Goal: Use online tool/utility: Utilize a website feature to perform a specific function

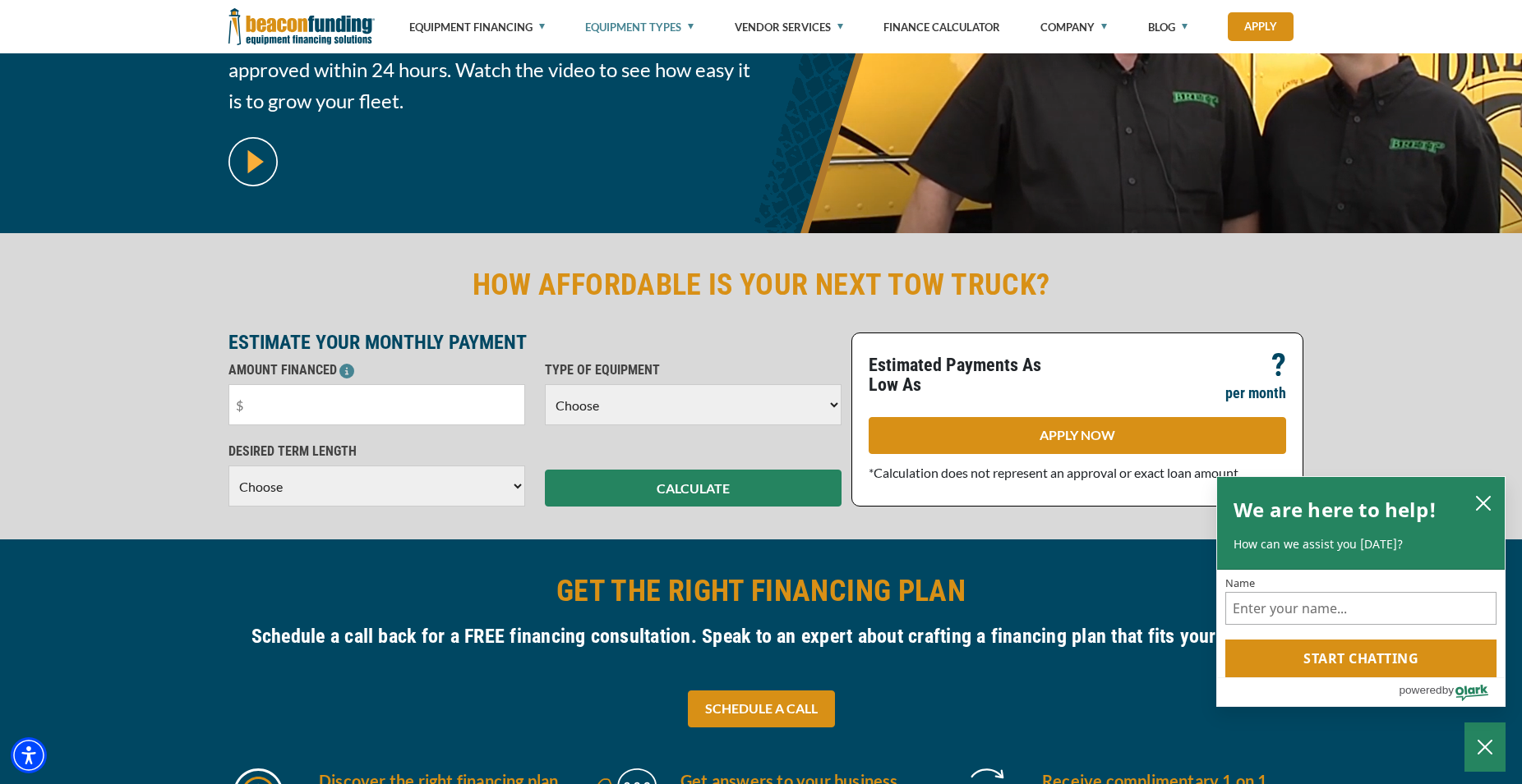
scroll to position [502, 0]
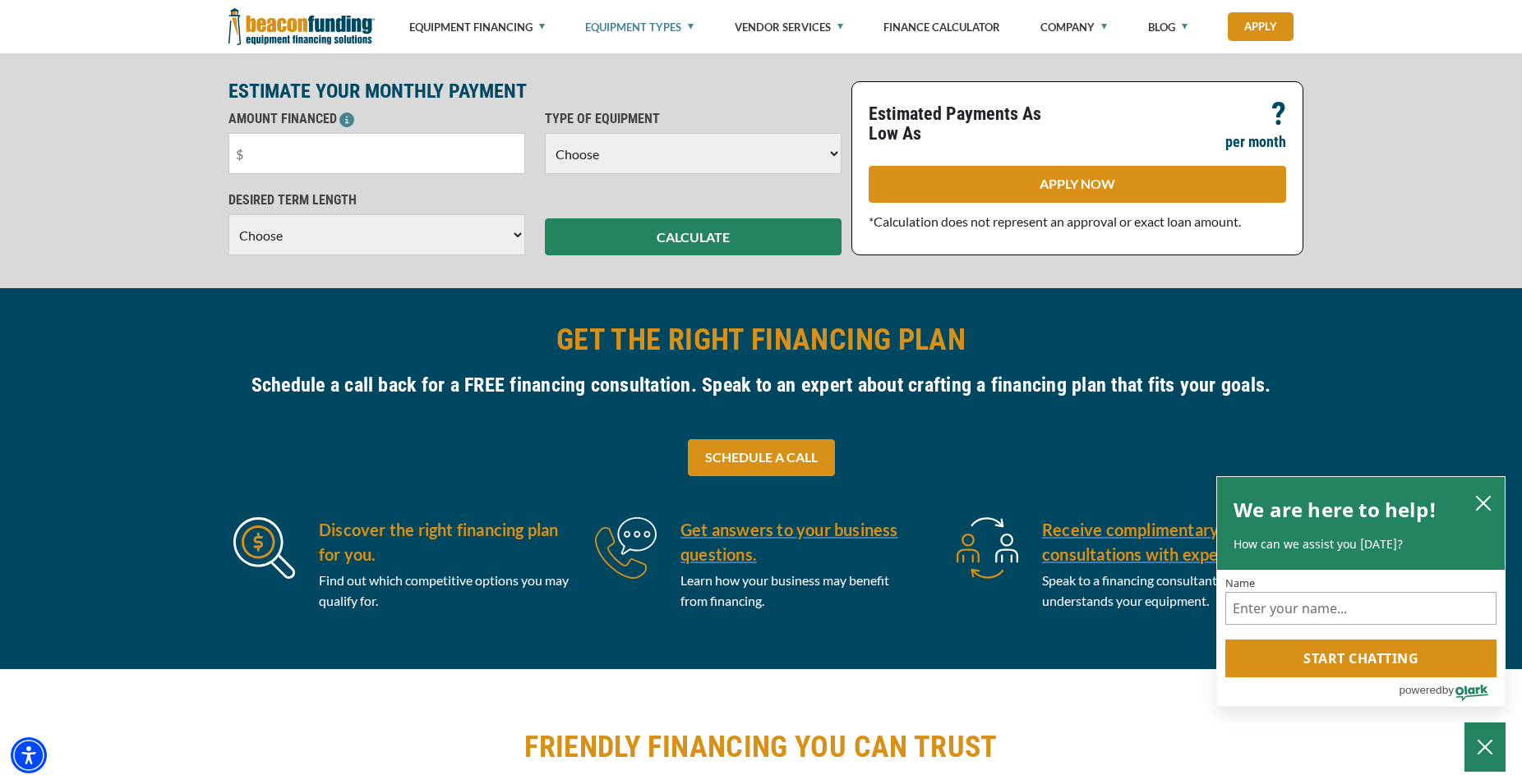
click at [1380, 333] on div "Visualizer not found in the same Pane as this module. Please create or move Vis…" at bounding box center [761, 479] width 1522 height 381
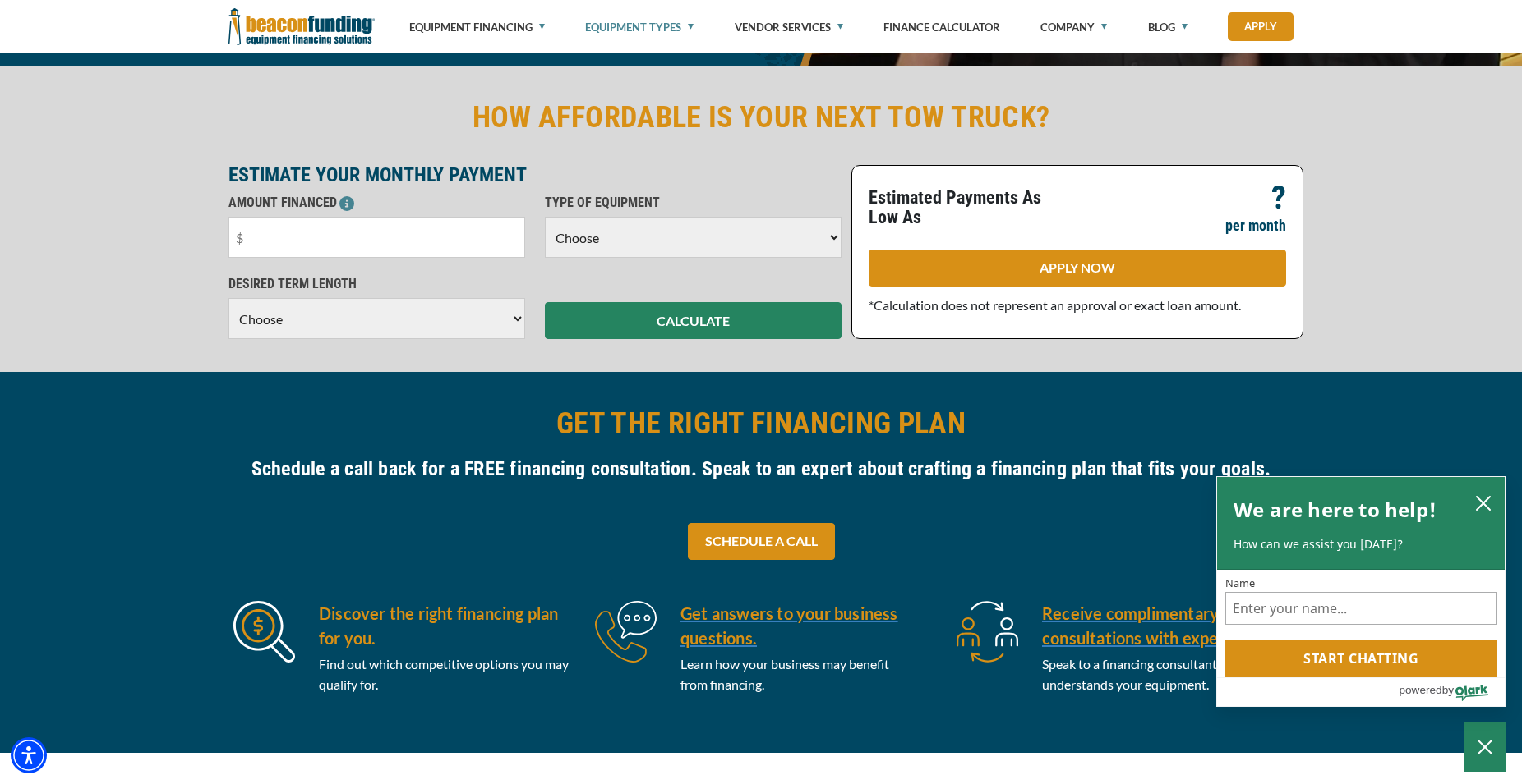
click at [545, 217] on select "Choose Backhoe Boom/Bucket Truck Chipper Commercial Mower Crane DTG/DTF Printin…" at bounding box center [693, 238] width 297 height 41
select select "23"
click option "Skid Steer" at bounding box center [0, 0] width 0 height 0
click at [334, 240] on input "text" at bounding box center [377, 238] width 297 height 41
type input "$40,000"
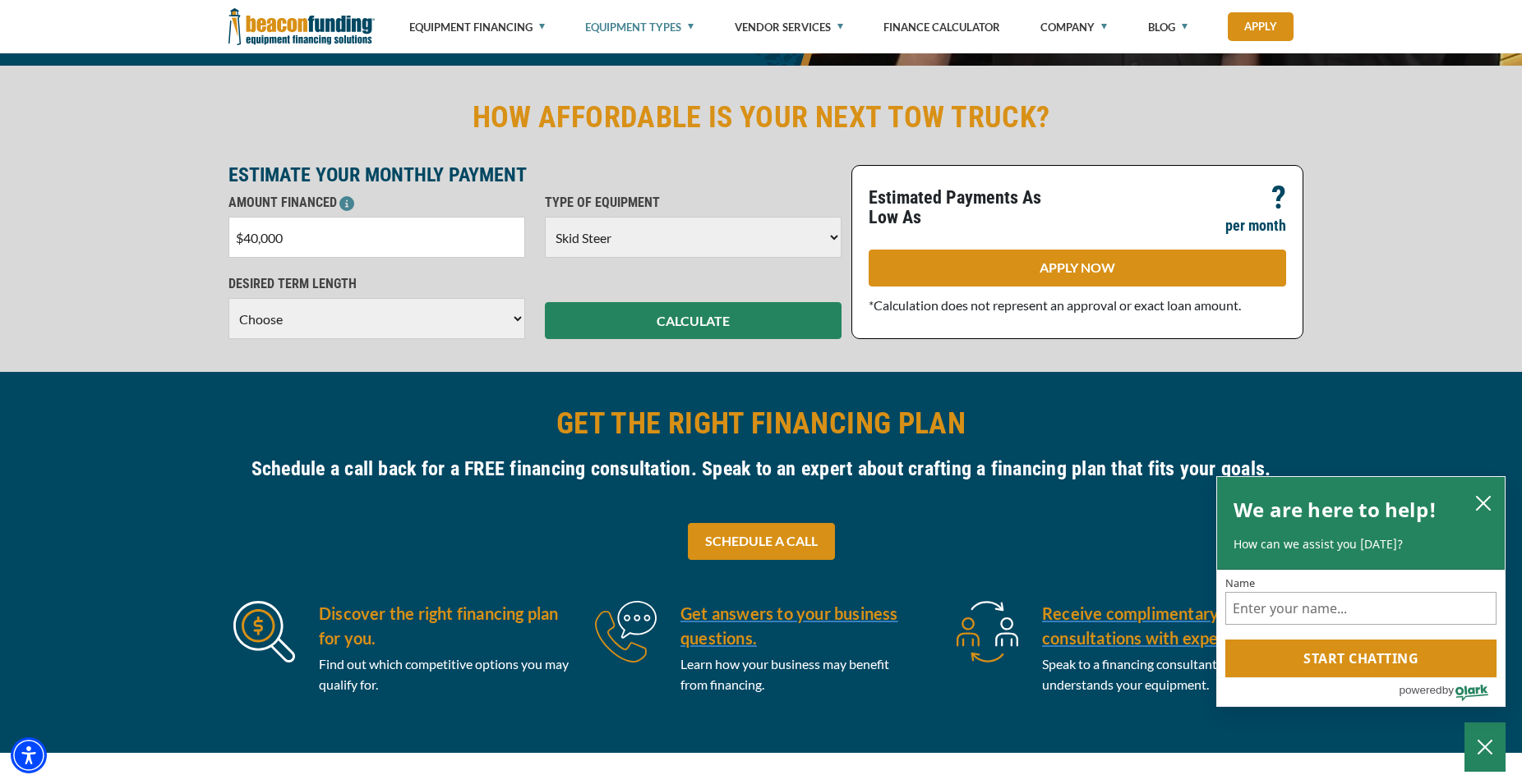
click at [228, 298] on select "Choose 36 Months 48 Months 60 Months" at bounding box center [377, 318] width 297 height 41
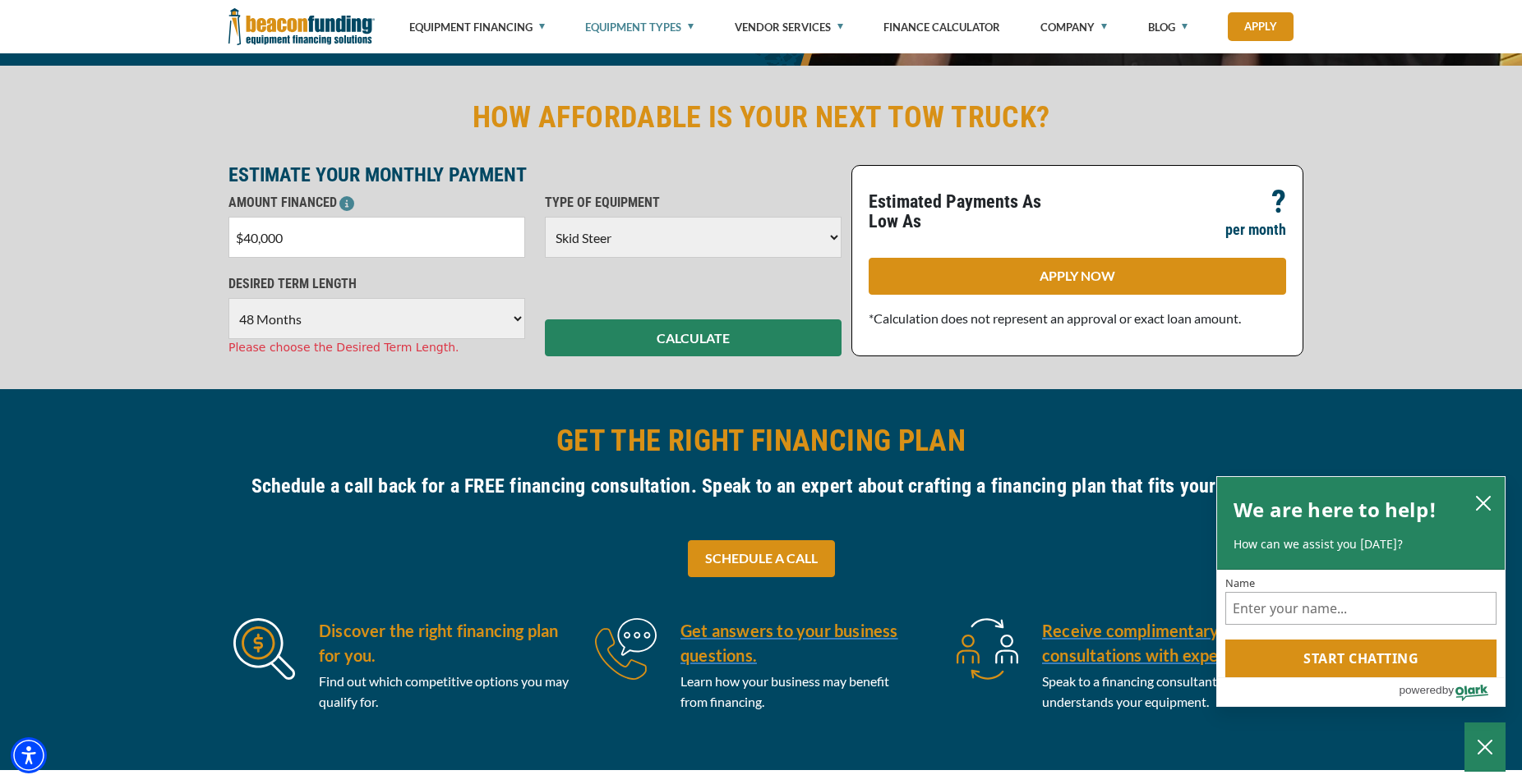
click option "48 Months" at bounding box center [0, 0] width 0 height 0
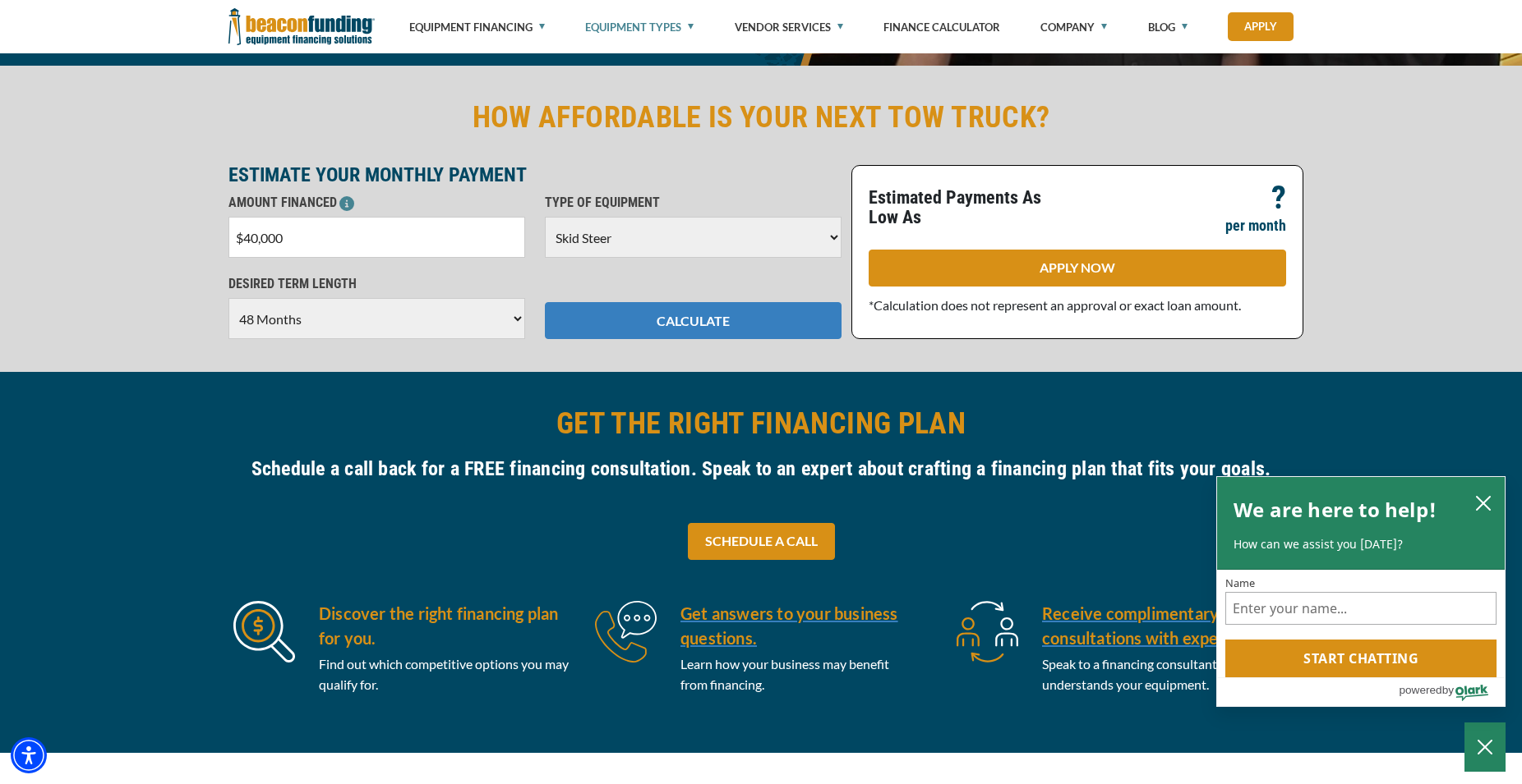
click at [645, 319] on button "CALCULATE" at bounding box center [693, 320] width 297 height 37
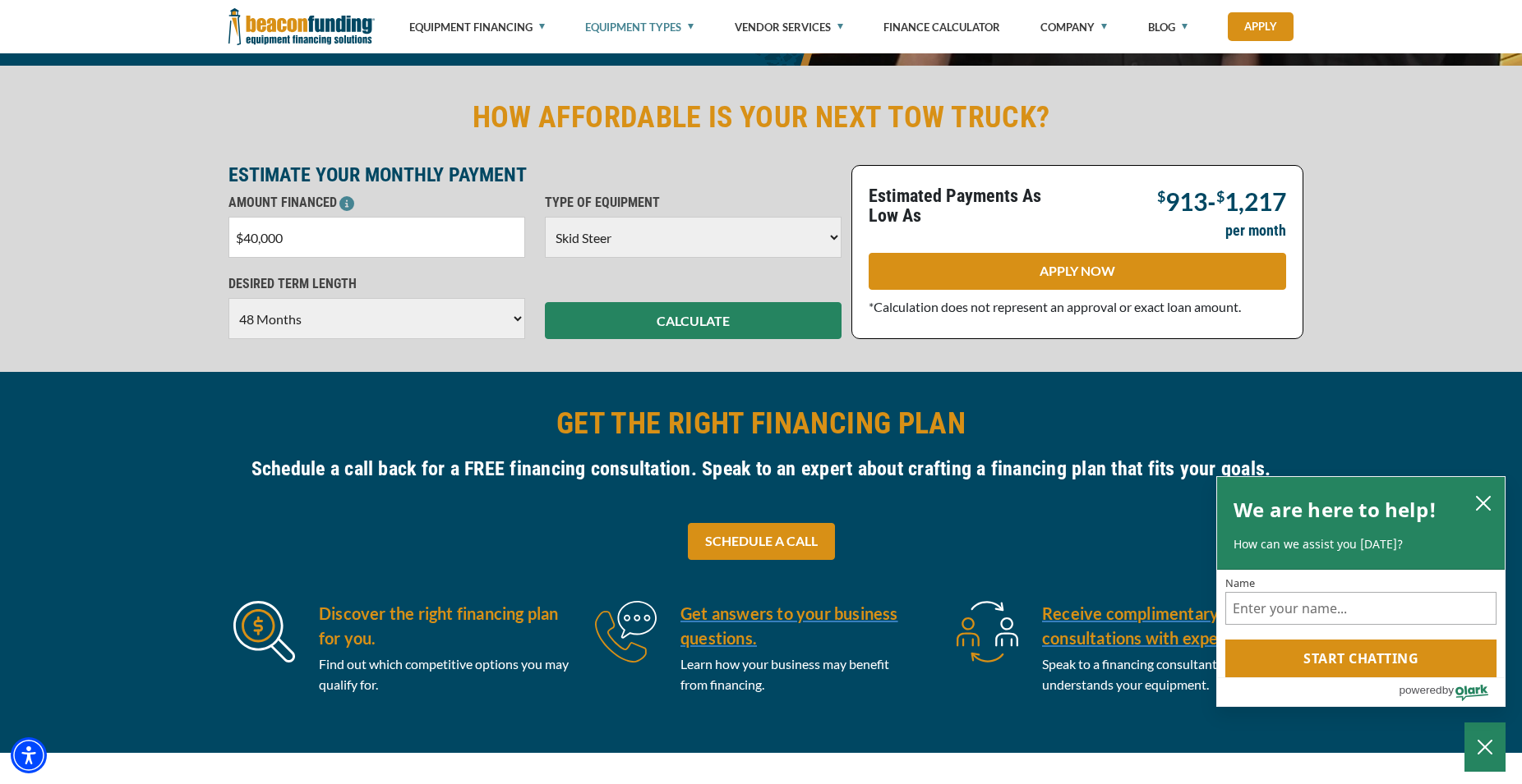
click at [228, 298] on select "Choose 36 Months 48 Months 60 Months" at bounding box center [377, 318] width 297 height 41
select select "60"
click option "60 Months" at bounding box center [0, 0] width 0 height 0
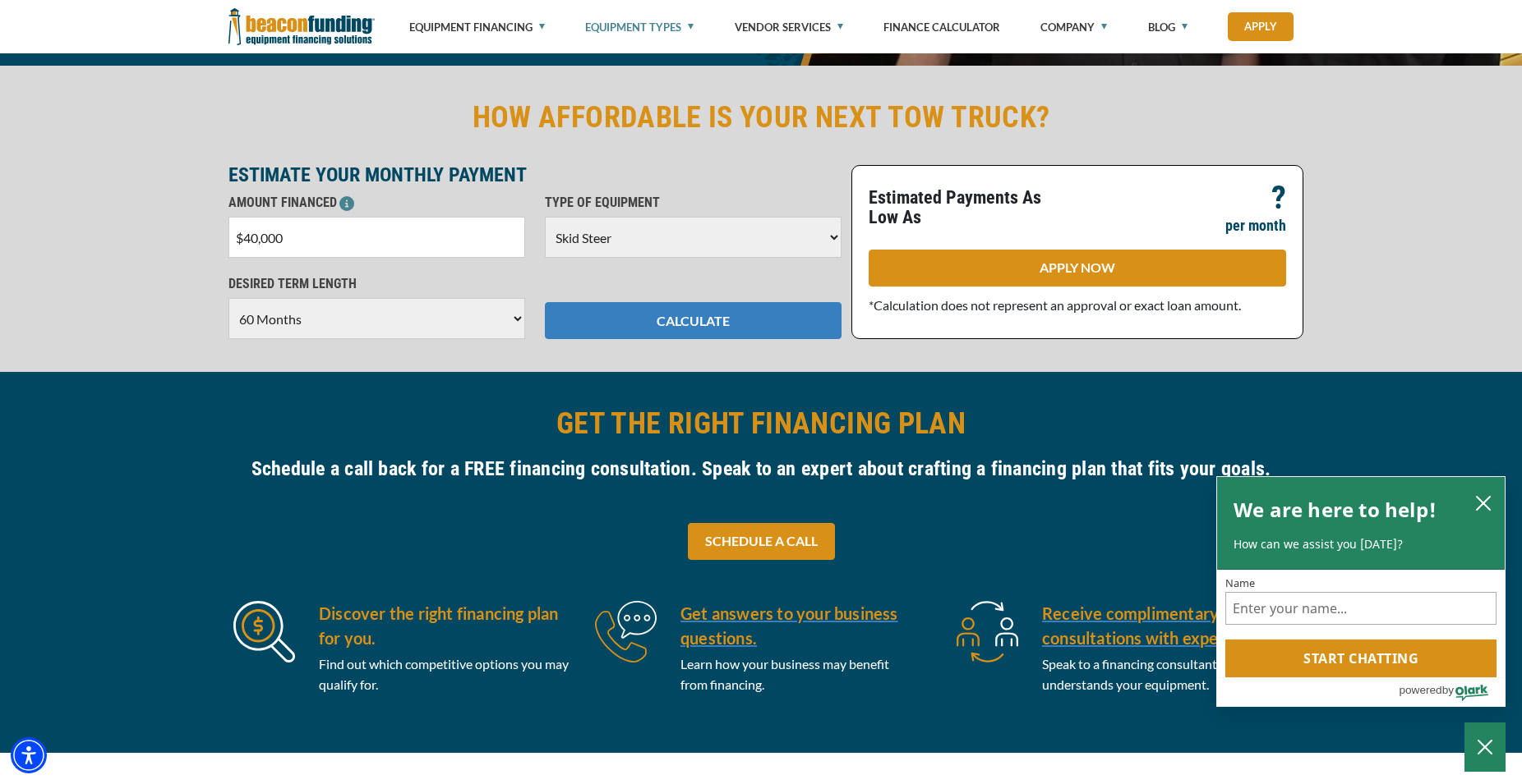
click at [606, 320] on button "CALCULATE" at bounding box center [693, 320] width 297 height 37
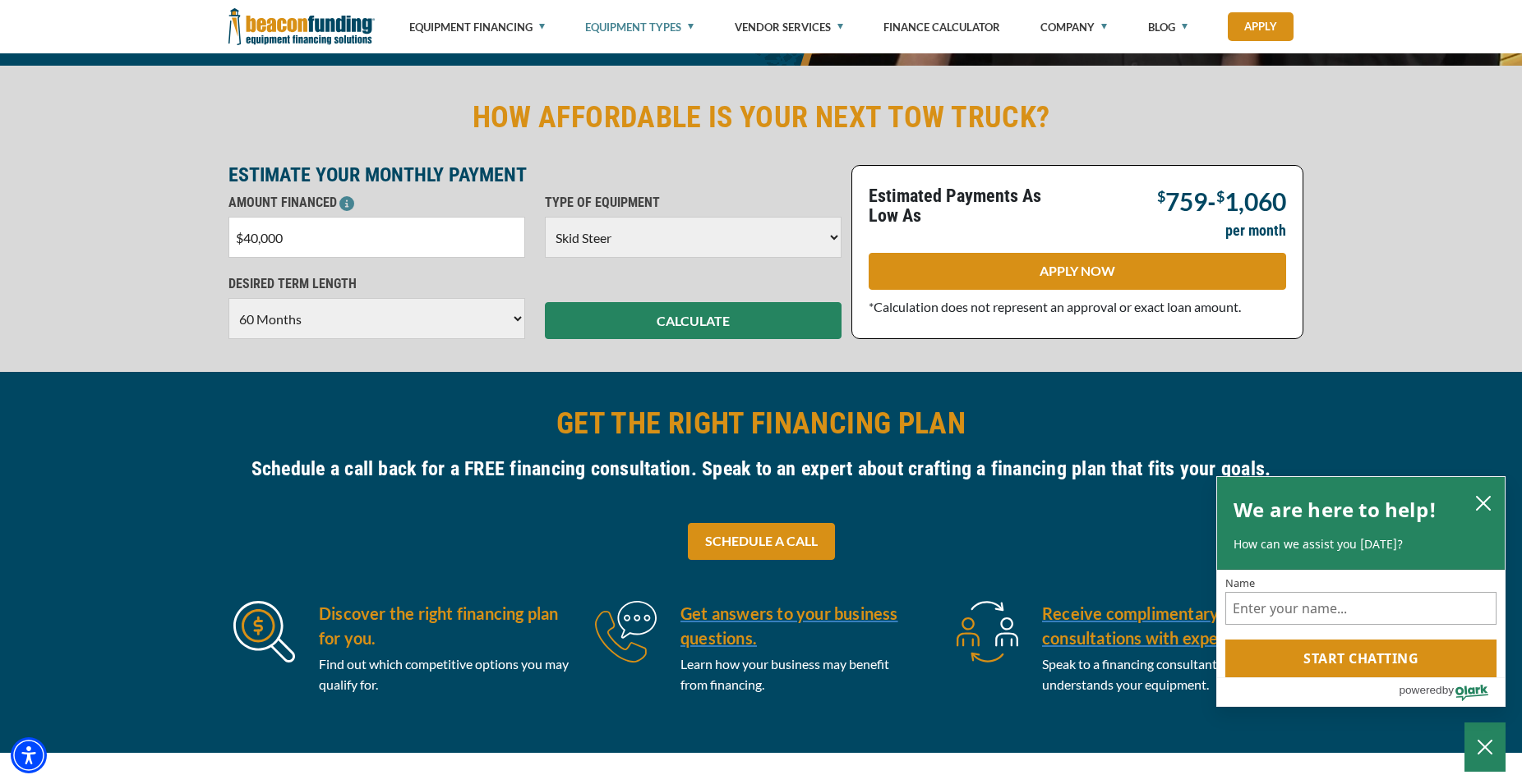
click at [306, 246] on input "$40,000" at bounding box center [377, 238] width 297 height 41
type input "$4"
type input "$35,000"
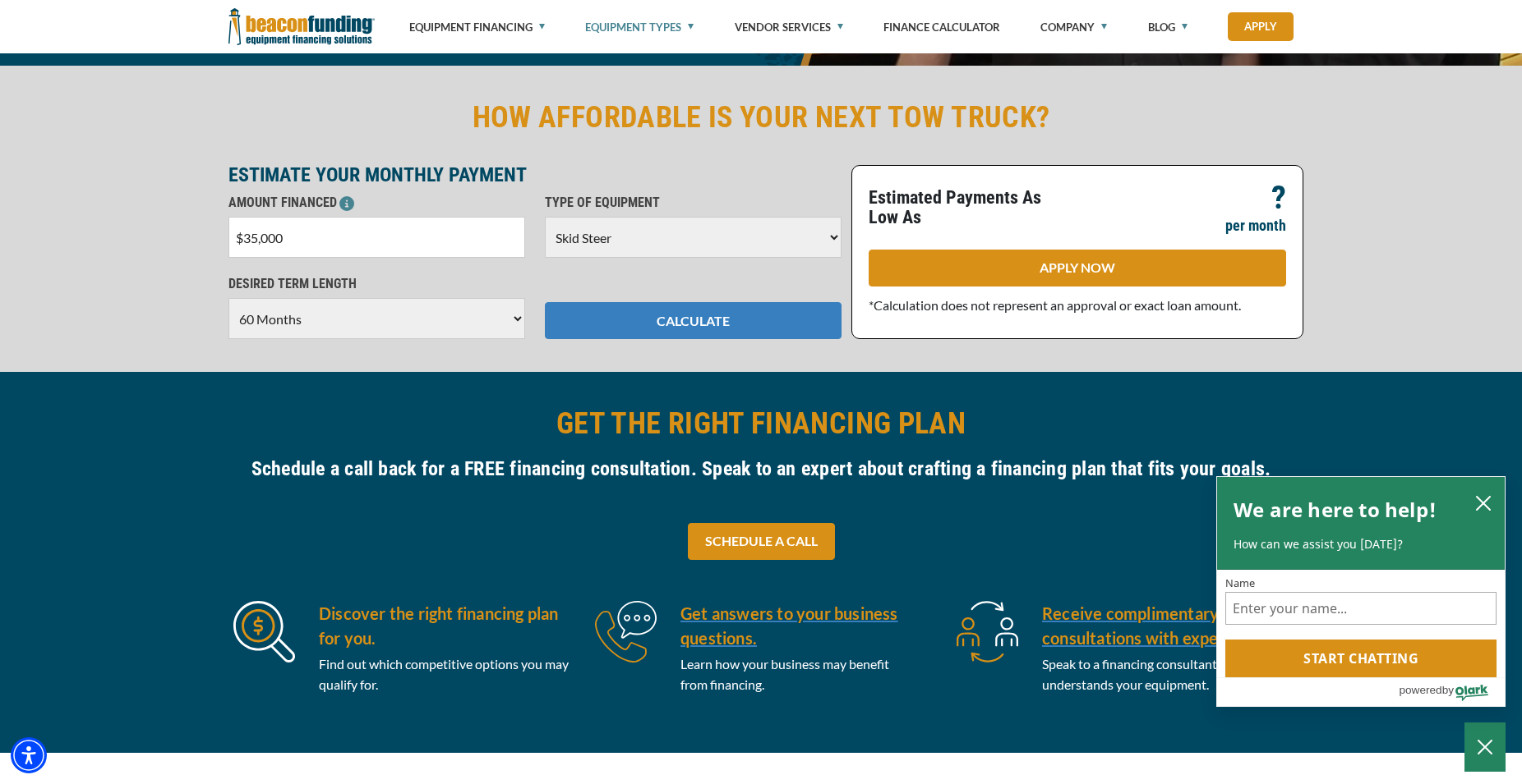
click at [655, 315] on button "CALCULATE" at bounding box center [693, 320] width 297 height 37
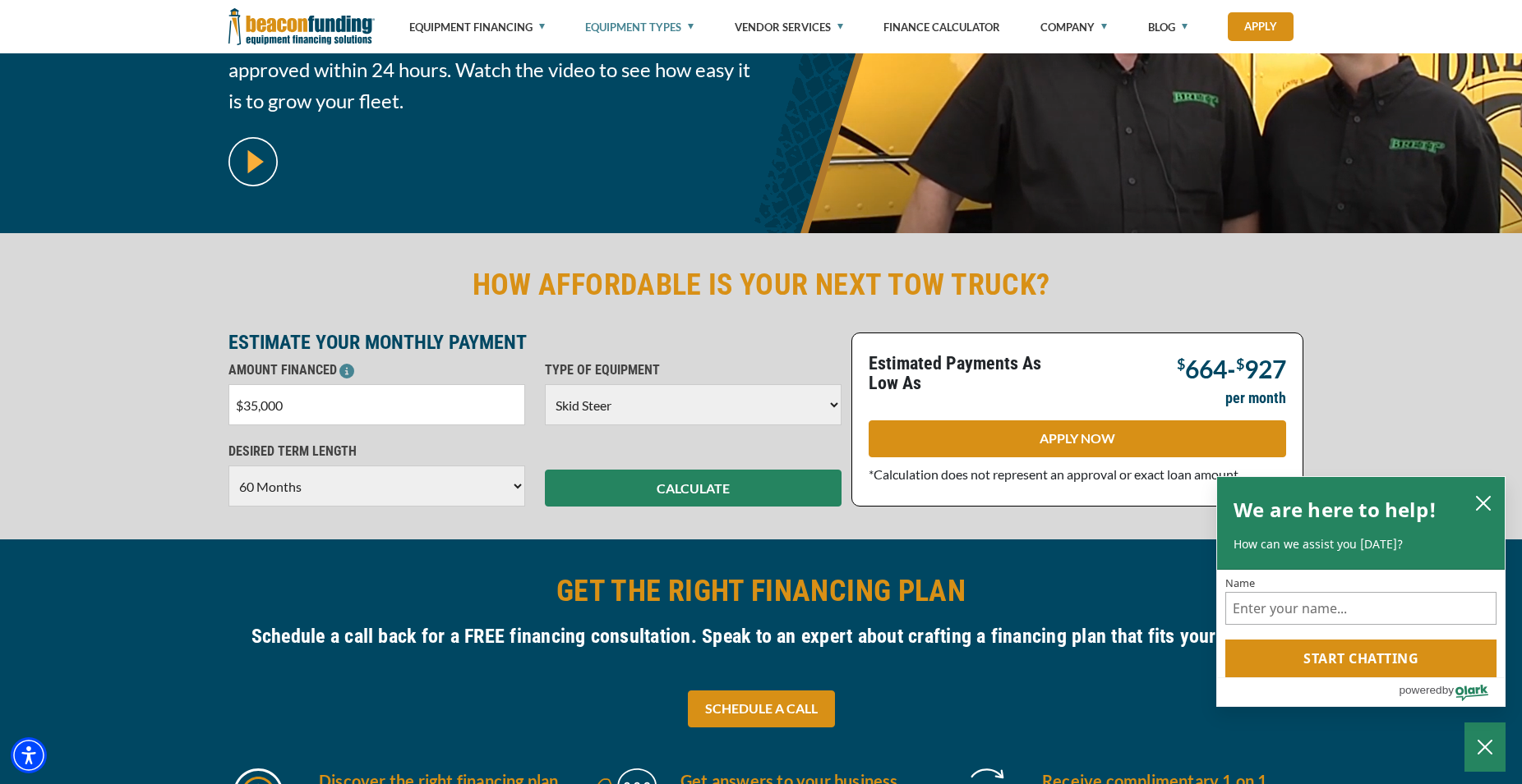
scroll to position [0, 0]
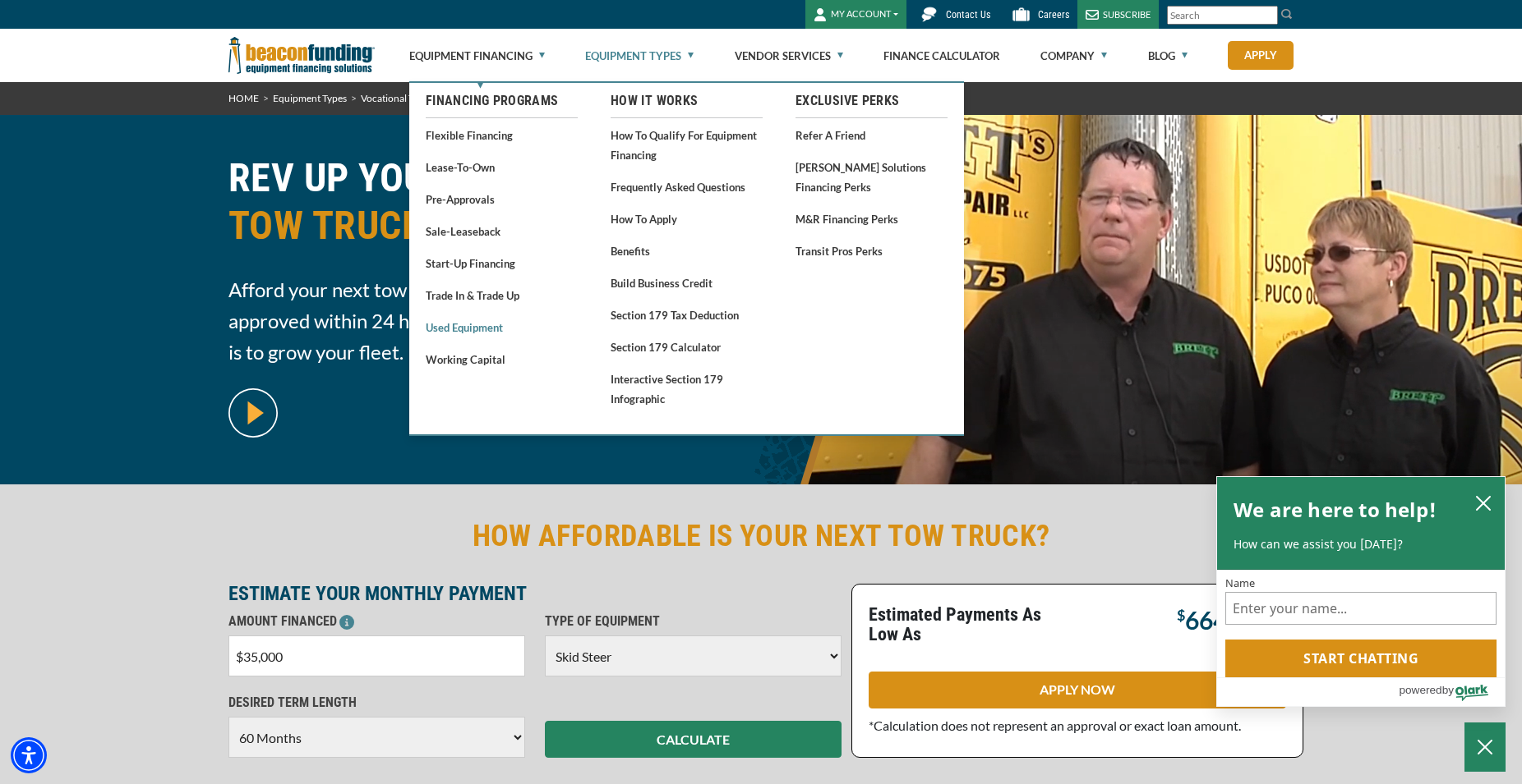
click at [489, 327] on link "Used Equipment" at bounding box center [502, 328] width 152 height 21
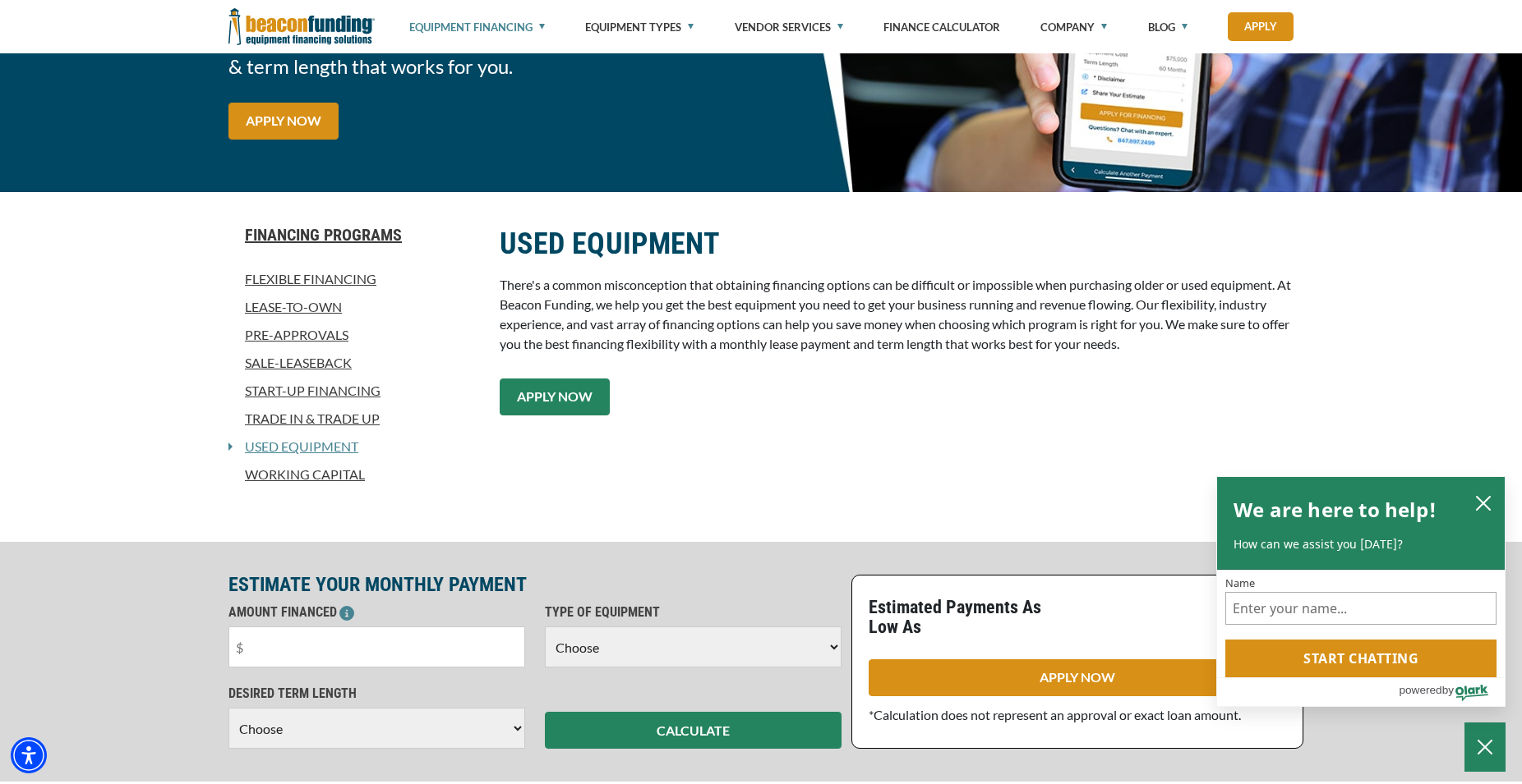
scroll to position [335, 0]
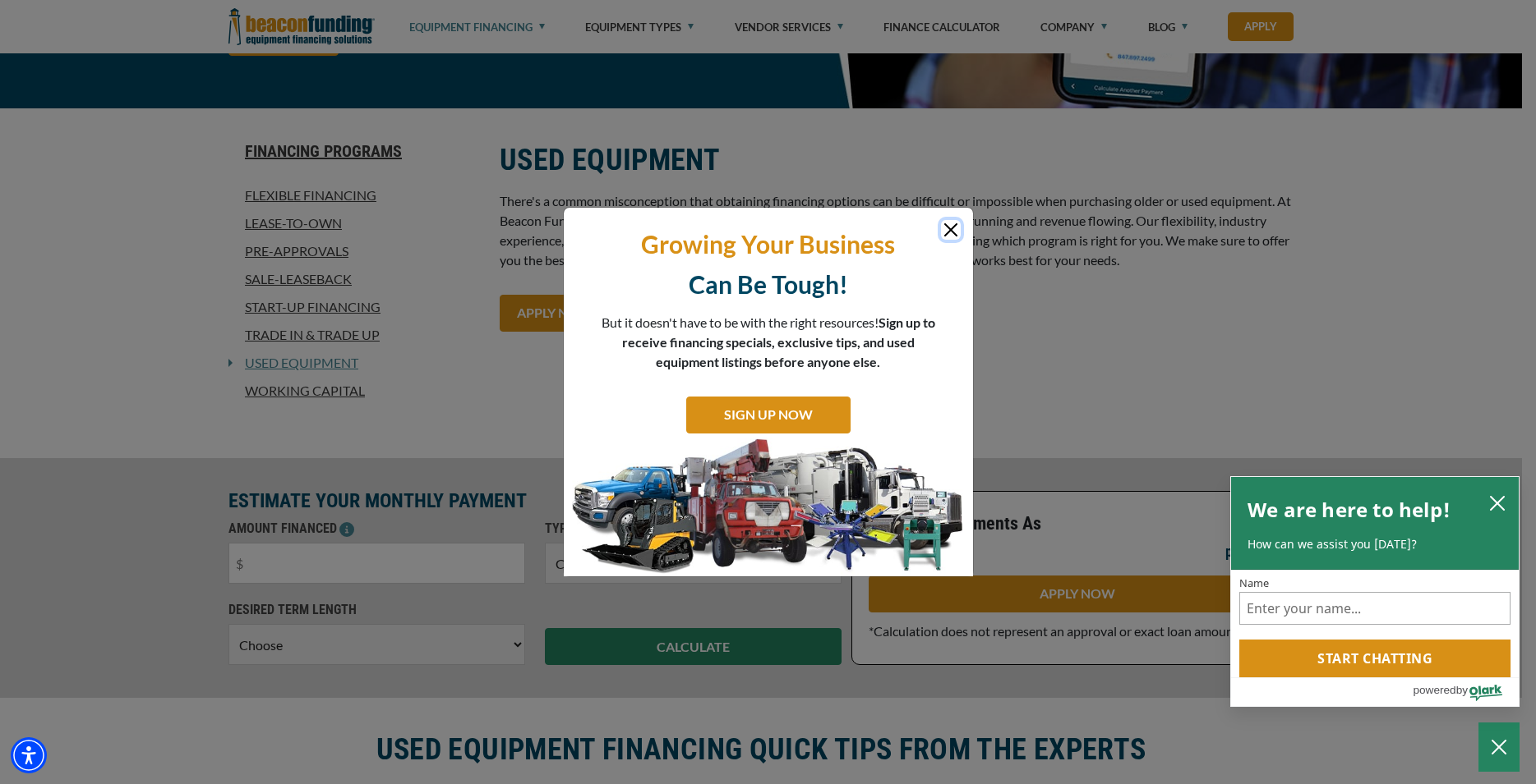
click at [943, 227] on button "Close" at bounding box center [950, 229] width 20 height 20
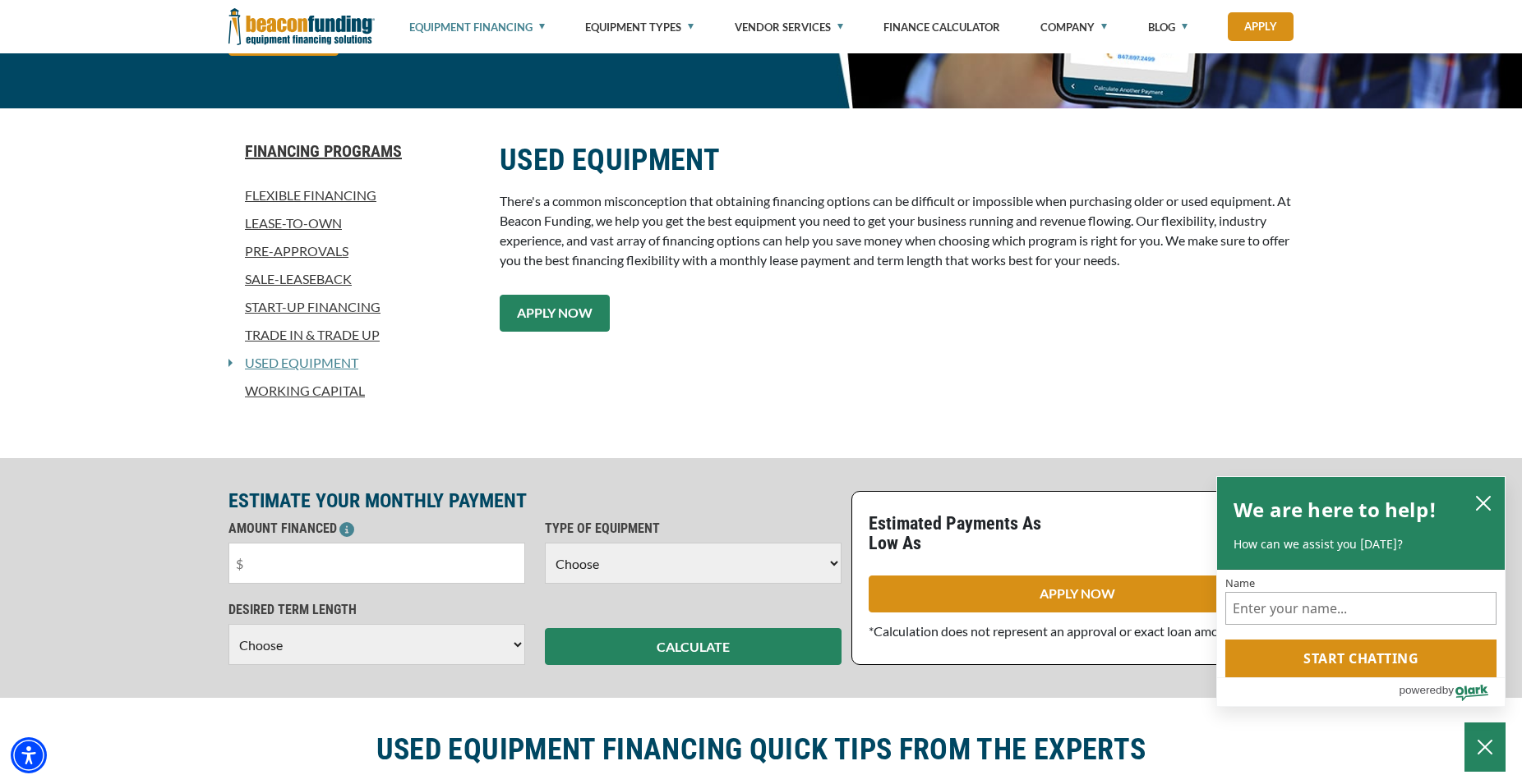
click at [550, 308] on link "APPLY NOW" at bounding box center [554, 313] width 110 height 37
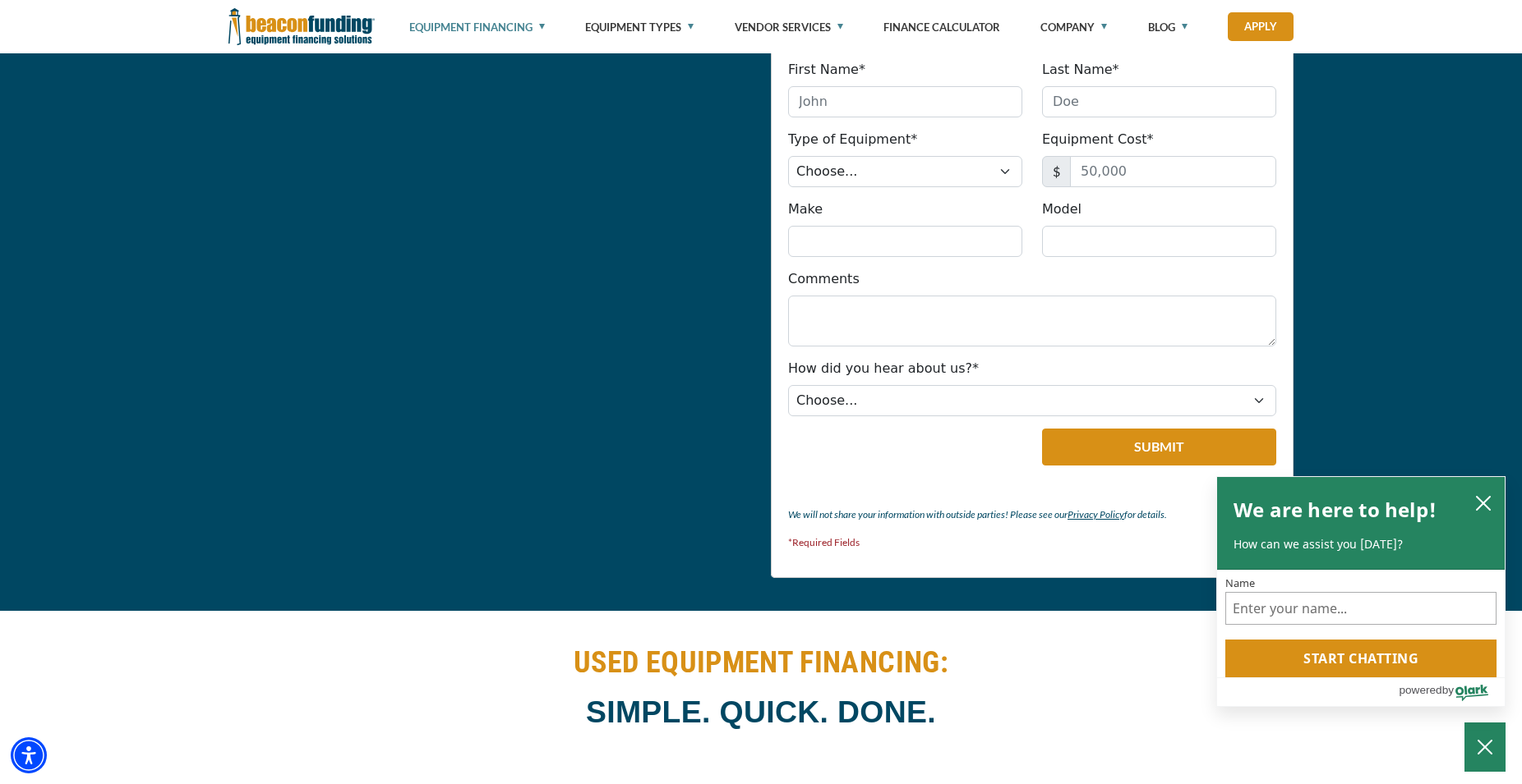
scroll to position [1867, 0]
